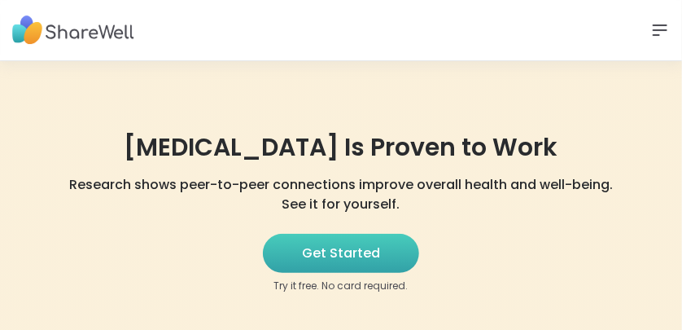
click at [368, 250] on span "Get Started" at bounding box center [341, 253] width 78 height 20
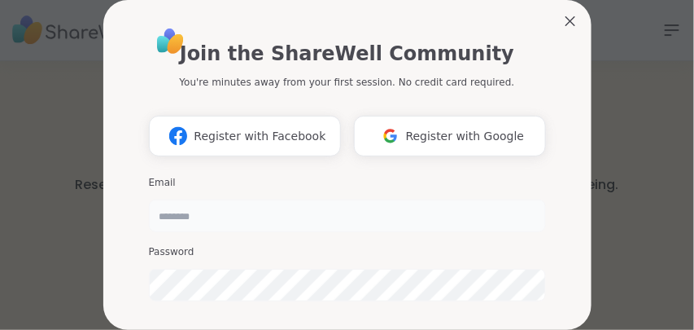
type input "******"
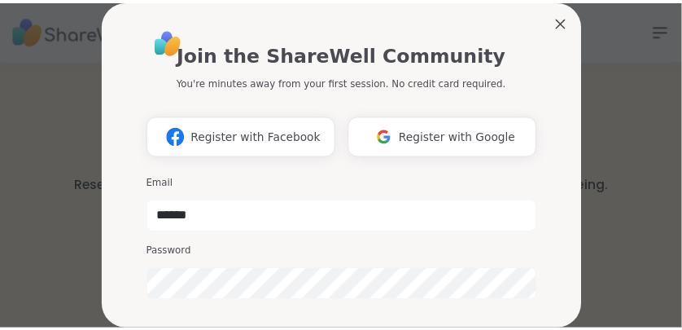
scroll to position [190, 0]
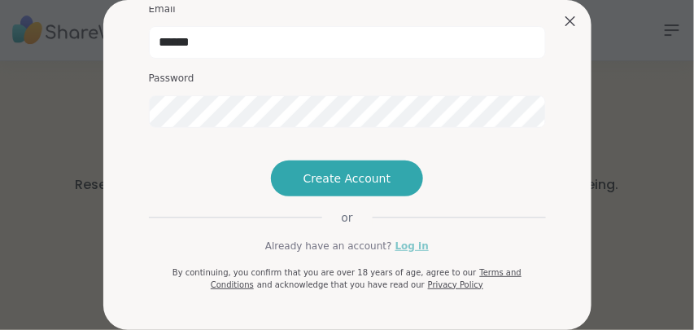
click at [396, 253] on link "Log in" at bounding box center [412, 246] width 33 height 15
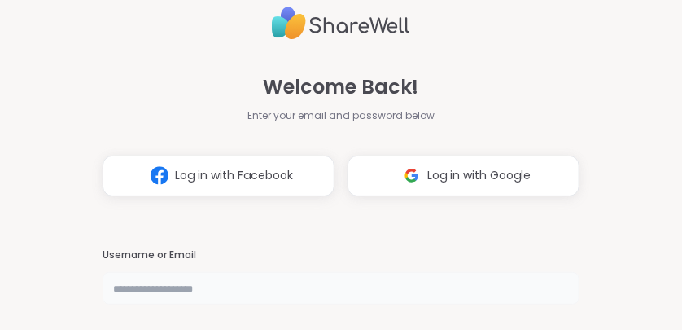
type input "******"
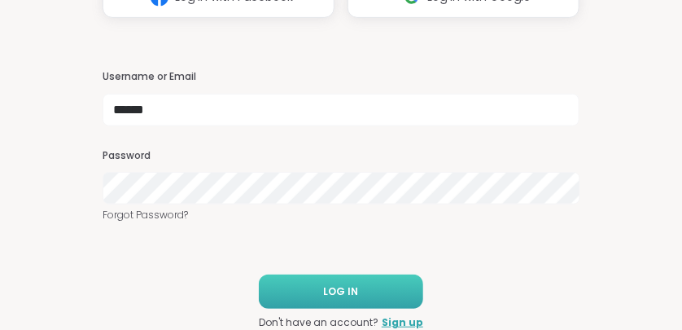
click at [370, 288] on button "LOG IN" at bounding box center [341, 291] width 164 height 34
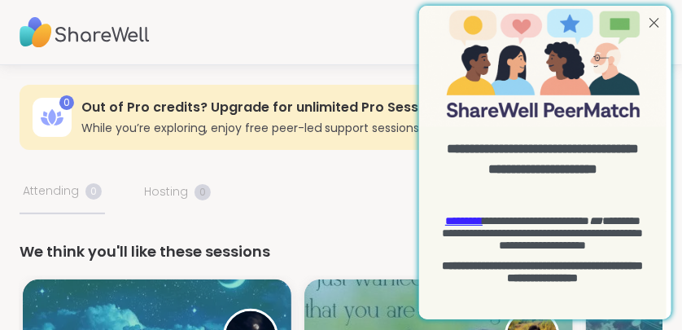
scroll to position [79, 0]
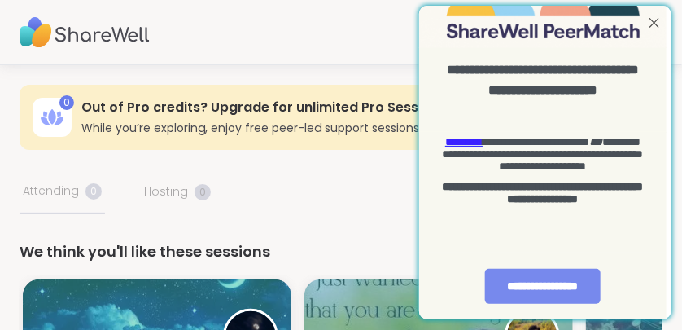
click at [564, 276] on div "**********" at bounding box center [542, 286] width 116 height 35
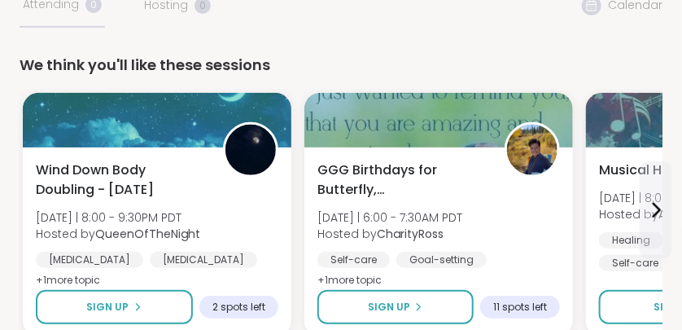
scroll to position [190, 0]
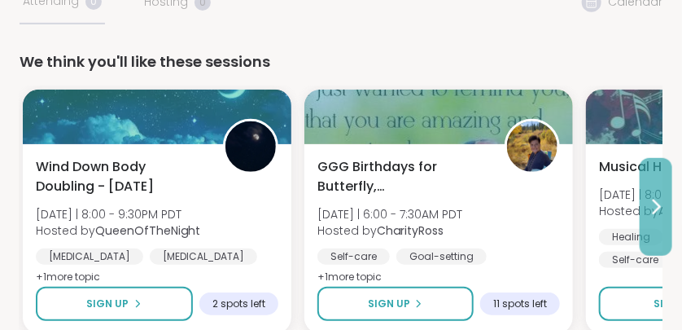
click at [657, 204] on icon at bounding box center [657, 206] width 7 height 13
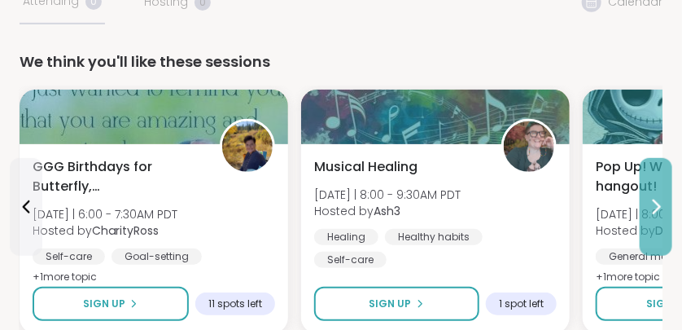
click at [659, 203] on icon at bounding box center [656, 207] width 20 height 20
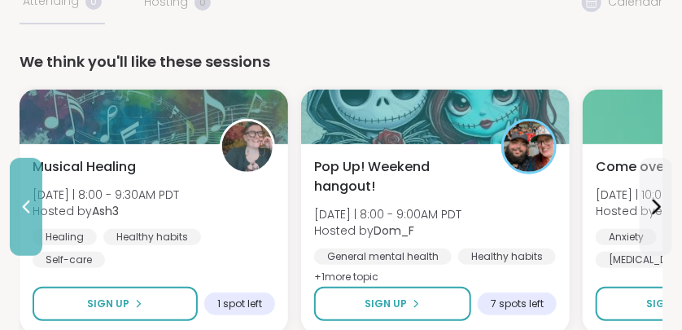
click at [26, 199] on icon at bounding box center [26, 207] width 20 height 20
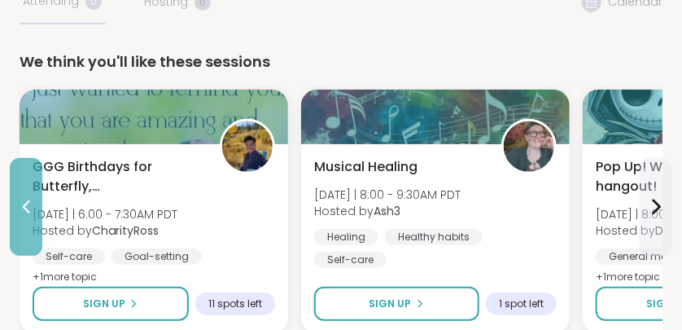
click at [26, 199] on icon at bounding box center [26, 207] width 20 height 20
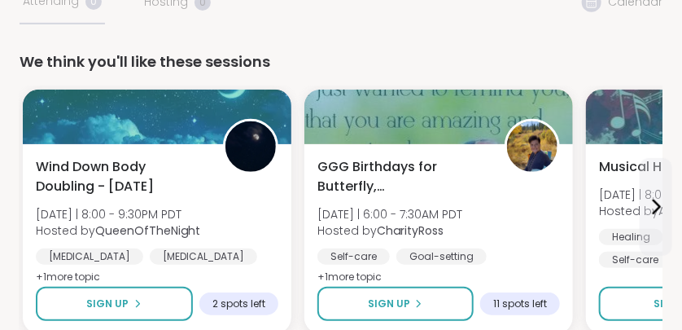
click at [26, 199] on div "Wind Down Body Doubling - [DATE] [DATE] | 8:00 - 9:30PM PDT Hosted by QueenOfTh…" at bounding box center [157, 239] width 269 height 190
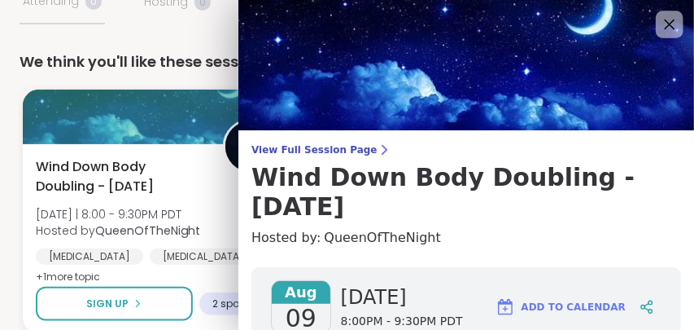
click at [659, 20] on icon at bounding box center [669, 24] width 20 height 20
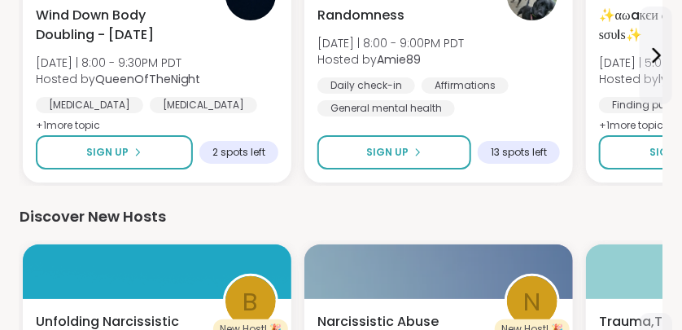
scroll to position [1534, 0]
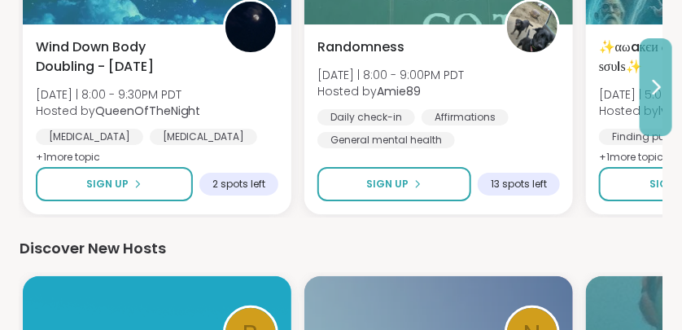
click at [659, 85] on icon at bounding box center [657, 87] width 7 height 13
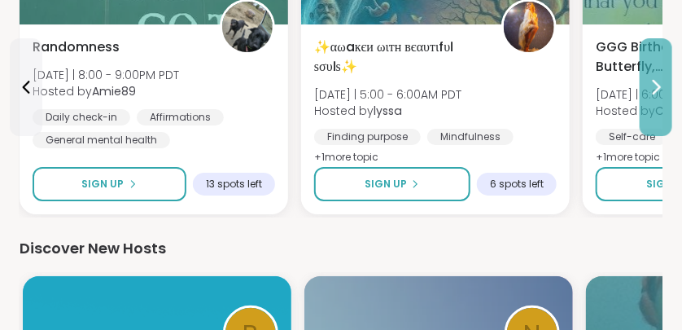
click at [659, 85] on icon at bounding box center [657, 87] width 7 height 13
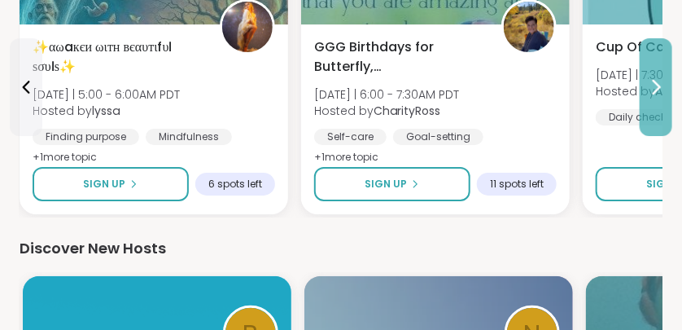
click at [657, 84] on icon at bounding box center [657, 87] width 7 height 13
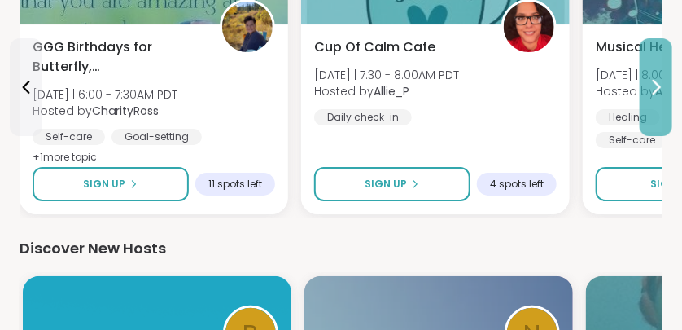
click at [657, 84] on icon at bounding box center [657, 87] width 7 height 13
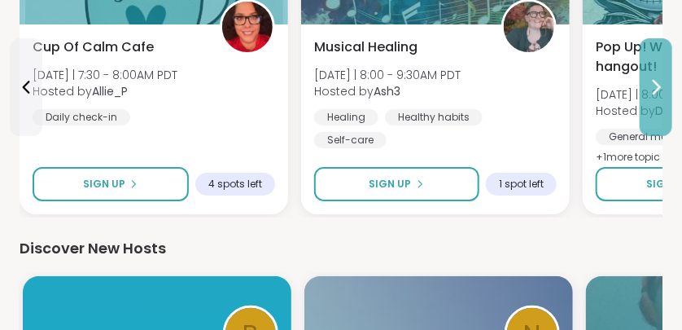
click at [657, 84] on icon at bounding box center [657, 87] width 7 height 13
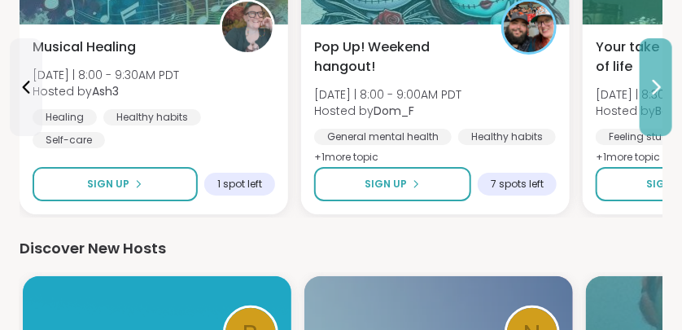
click at [657, 84] on icon at bounding box center [657, 87] width 7 height 13
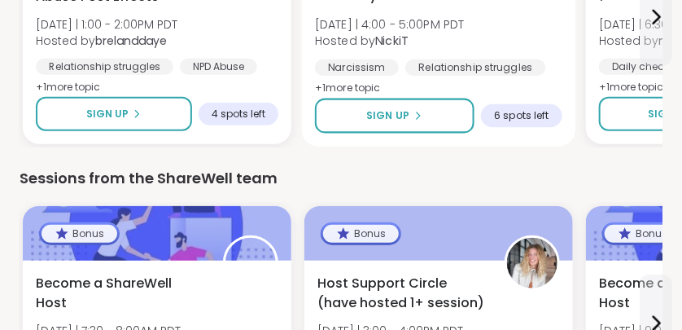
scroll to position [1913, 0]
